Goal: Information Seeking & Learning: Check status

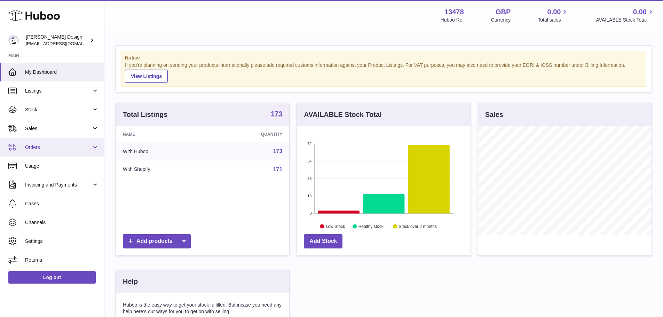
scroll to position [109, 174]
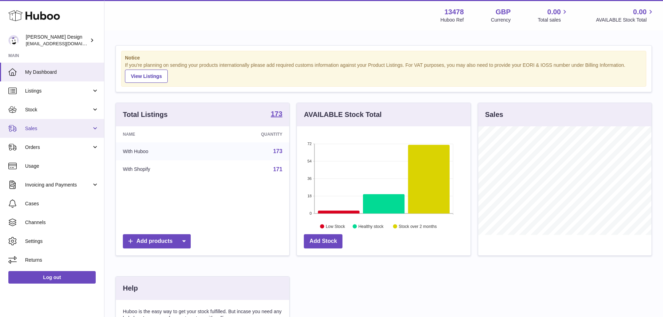
click at [49, 127] on span "Sales" at bounding box center [58, 128] width 66 height 7
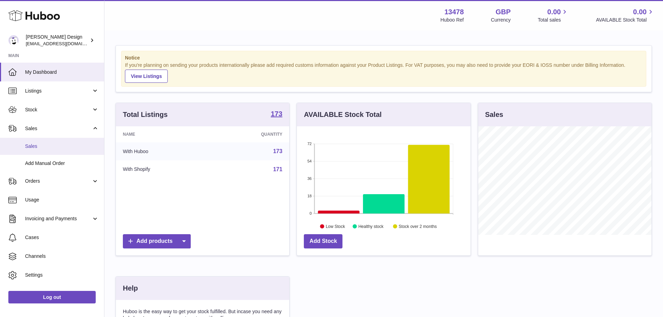
click at [48, 149] on span "Sales" at bounding box center [62, 146] width 74 height 7
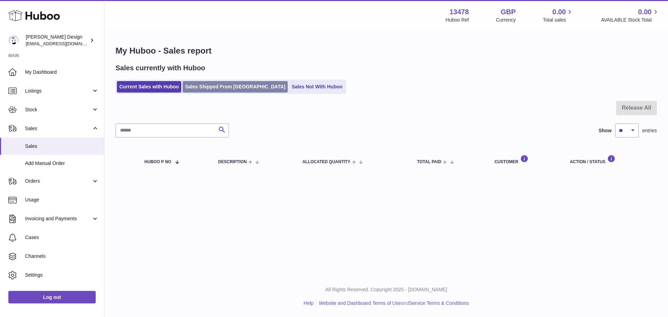
click at [230, 90] on link "Sales Shipped From [GEOGRAPHIC_DATA]" at bounding box center [235, 86] width 105 height 11
